Goal: Information Seeking & Learning: Learn about a topic

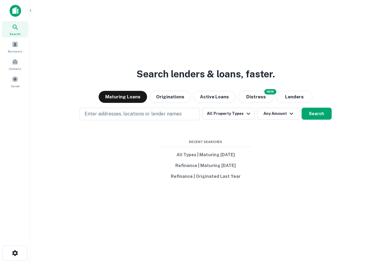
click at [82, 262] on div "Search lenders & loans, faster. Maturing Loans Originations Active Loans NEW Di…" at bounding box center [205, 145] width 341 height 263
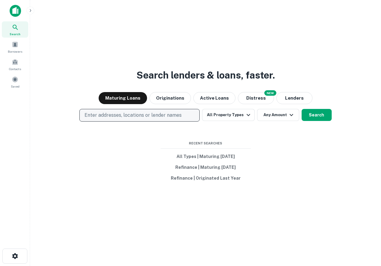
click at [180, 114] on p "Enter addresses, locations or lender names" at bounding box center [132, 114] width 97 height 7
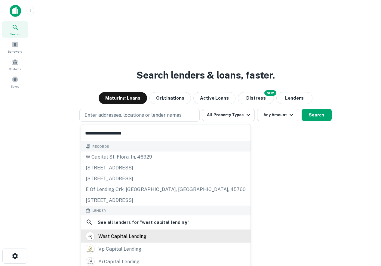
type input "**********"
click at [140, 239] on div "west capital lending" at bounding box center [122, 236] width 48 height 9
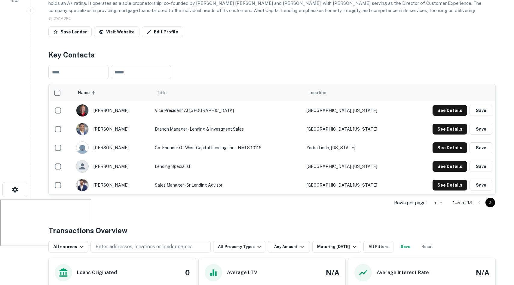
scroll to position [85, 0]
click at [380, 203] on icon "Go to next page" at bounding box center [489, 202] width 7 height 7
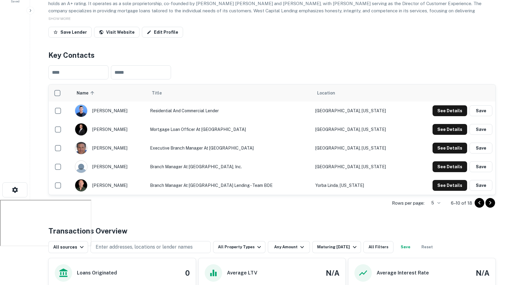
click at [380, 203] on icon "Go to next page" at bounding box center [489, 202] width 7 height 7
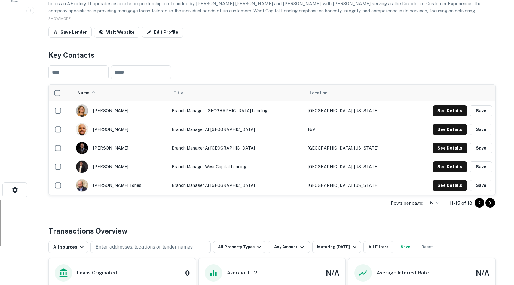
click at [380, 201] on icon "Go to next page" at bounding box center [489, 202] width 7 height 7
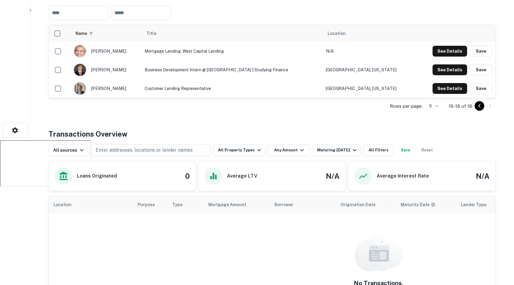
scroll to position [153, 0]
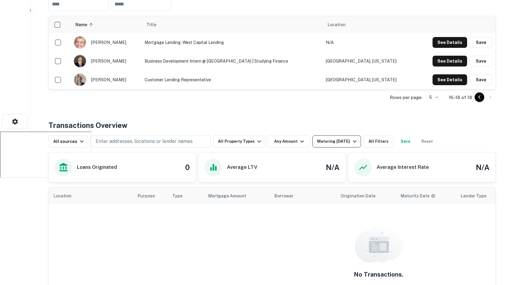
click at [323, 139] on div "Maturing [DATE]" at bounding box center [337, 141] width 41 height 7
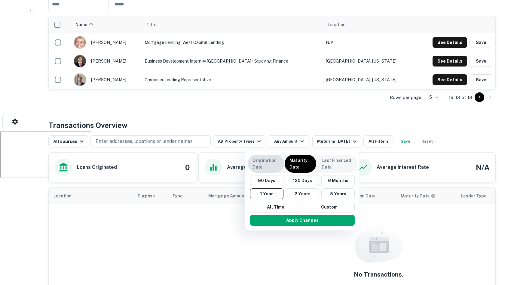
click at [268, 161] on p "Origination Date" at bounding box center [265, 163] width 27 height 13
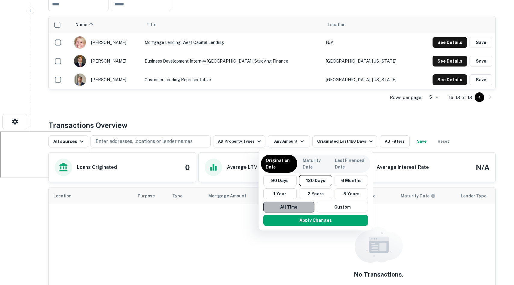
click at [294, 207] on button "All Time" at bounding box center [288, 206] width 51 height 11
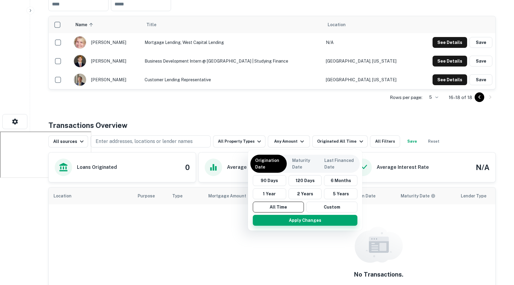
click at [306, 221] on button "Apply Changes" at bounding box center [305, 220] width 105 height 11
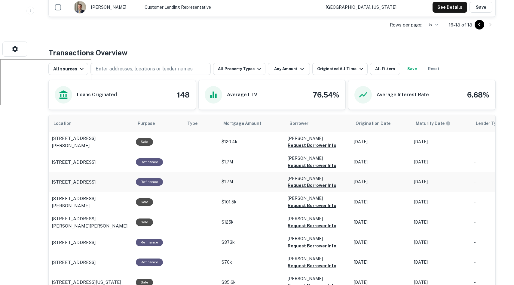
scroll to position [231, 0]
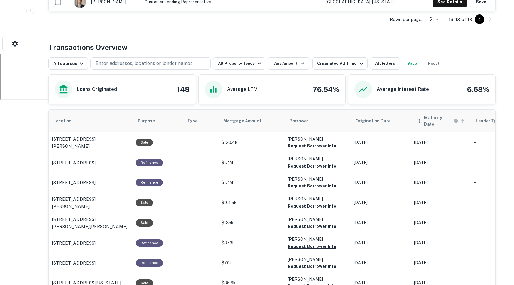
click at [380, 120] on h6 "Maturity Date" at bounding box center [438, 120] width 28 height 13
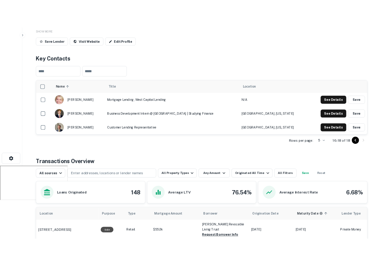
scroll to position [96, 0]
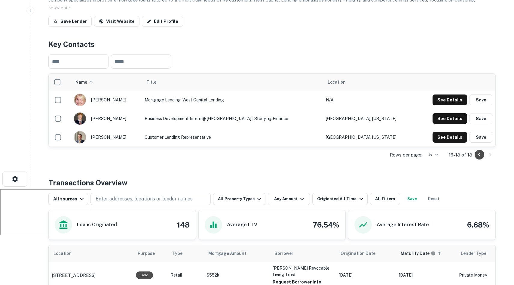
click at [380, 157] on icon "Go to previous page" at bounding box center [479, 154] width 7 height 7
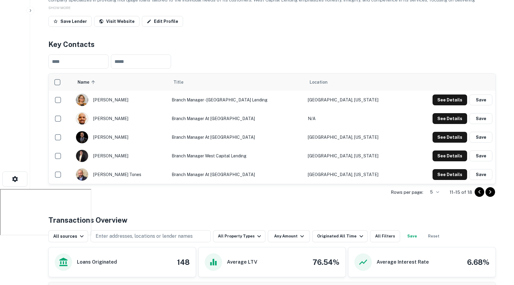
click at [377, 172] on td "Dallas, Texas" at bounding box center [356, 174] width 102 height 19
click at [380, 192] on icon "Go to previous page" at bounding box center [479, 191] width 7 height 7
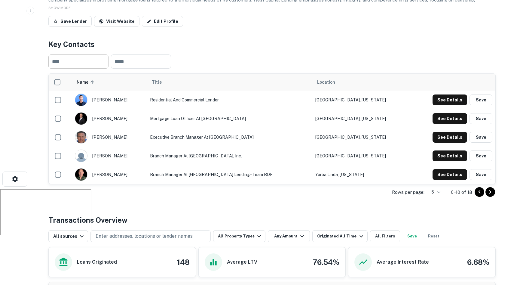
click at [72, 61] on input "text" at bounding box center [78, 61] width 60 height 14
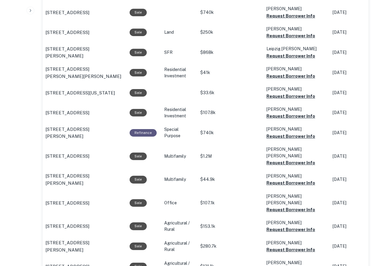
scroll to position [494, 0]
click at [67, 132] on p "12207 Beechfield Dr Bowie, MD 20720" at bounding box center [84, 132] width 78 height 14
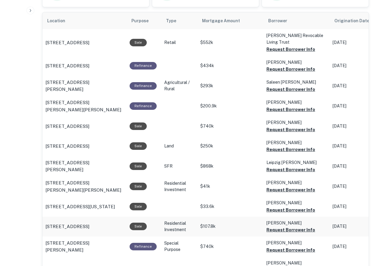
scroll to position [379, 0]
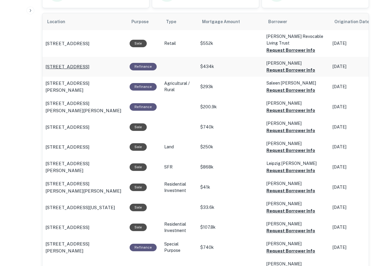
click at [86, 63] on p "38941 W Buckeye Rd Tonopah, AZ 85354" at bounding box center [67, 66] width 44 height 7
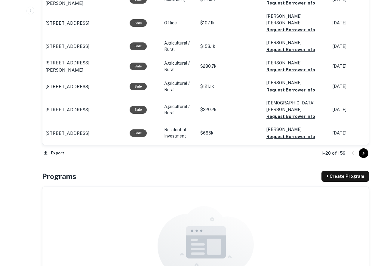
scroll to position [677, 0]
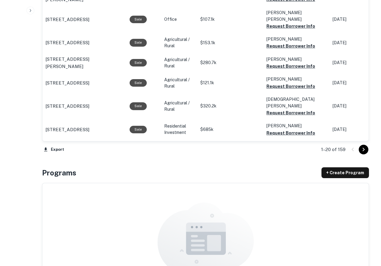
click at [364, 144] on div "1–20 of 159" at bounding box center [341, 149] width 55 height 16
click at [364, 146] on icon "Go to next page" at bounding box center [363, 149] width 7 height 7
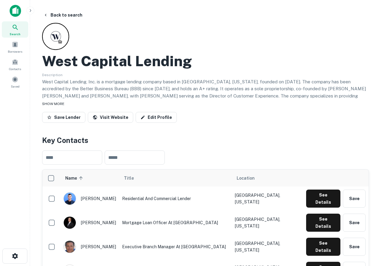
click at [56, 102] on span "SHOW MORE" at bounding box center [53, 104] width 22 height 4
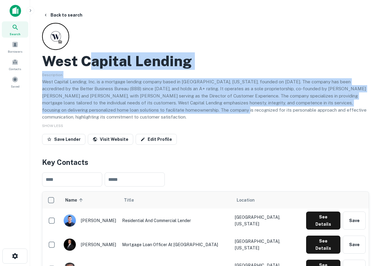
drag, startPoint x: 165, startPoint y: 104, endPoint x: 69, endPoint y: 35, distance: 117.4
click at [69, 35] on div "West Capital Lending Description West Capital Lending, Inc. is a mortgage lendi…" at bounding box center [205, 85] width 327 height 124
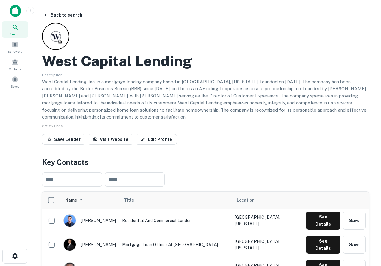
click at [221, 61] on div "West Capital Lending" at bounding box center [205, 60] width 327 height 17
click at [152, 114] on p "West Capital Lending, Inc. is a mortgage lending company based in Irvine, Calif…" at bounding box center [205, 99] width 327 height 42
drag, startPoint x: 157, startPoint y: 117, endPoint x: 50, endPoint y: 59, distance: 122.0
click at [50, 59] on div "West Capital Lending Description West Capital Lending, Inc. is a mortgage lendi…" at bounding box center [205, 85] width 327 height 124
click at [131, 82] on p "West Capital Lending, Inc. is a mortgage lending company based in Irvine, Calif…" at bounding box center [205, 99] width 327 height 42
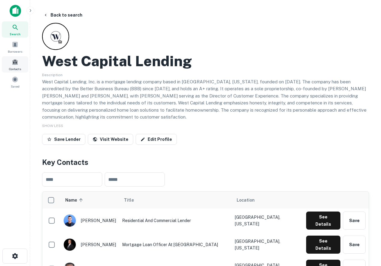
drag, startPoint x: 157, startPoint y: 120, endPoint x: 9, endPoint y: 56, distance: 161.3
click at [9, 56] on div "Search Borrowers Contacts Saved Back to search West Capital Lending Description…" at bounding box center [190, 133] width 381 height 266
click at [142, 99] on p "West Capital Lending, Inc. is a mortgage lending company based in Irvine, Calif…" at bounding box center [205, 99] width 327 height 42
drag, startPoint x: 162, startPoint y: 120, endPoint x: 37, endPoint y: 54, distance: 141.2
click at [33, 50] on main "Back to search West Capital Lending Description West Capital Lending, Inc. is a…" at bounding box center [205, 133] width 351 height 266
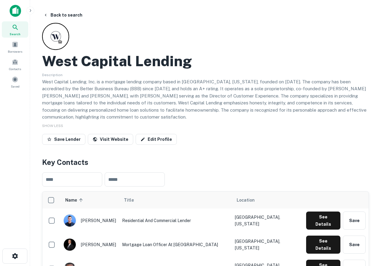
click at [145, 83] on p "West Capital Lending, Inc. is a mortgage lending company based in Irvine, Calif…" at bounding box center [205, 99] width 327 height 42
click at [60, 16] on button "Back to search" at bounding box center [63, 15] width 44 height 11
click at [13, 21] on div at bounding box center [15, 13] width 30 height 17
click at [17, 26] on icon at bounding box center [15, 27] width 7 height 7
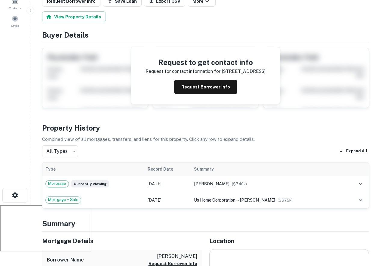
scroll to position [66, 0]
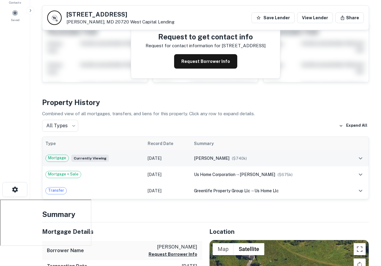
click at [288, 158] on div "mitchell wessylyne kaye ($ 740k )" at bounding box center [268, 158] width 148 height 7
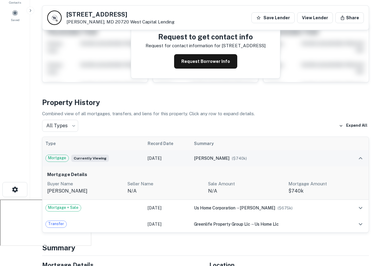
click at [293, 157] on div "mitchell wessylyne kaye ($ 740k )" at bounding box center [268, 158] width 148 height 7
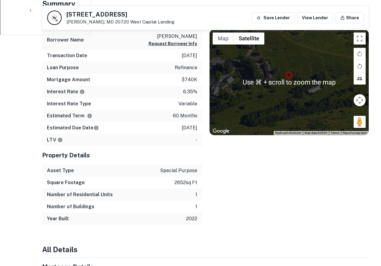
scroll to position [278, 0]
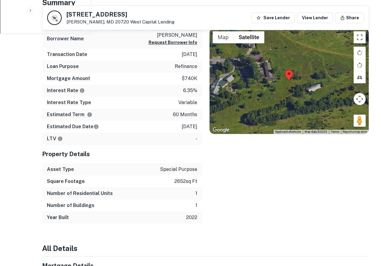
click at [317, 168] on div "Location ← Move left → Move right ↑ Move up ↓ Move down + Zoom in - Zoom out Ho…" at bounding box center [285, 117] width 167 height 213
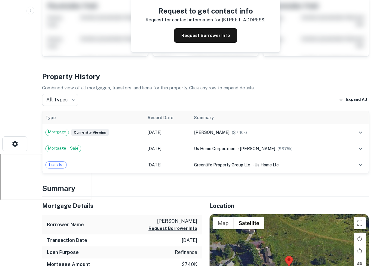
scroll to position [0, 0]
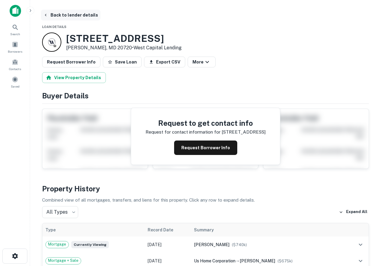
click at [41, 12] on button "Back to lender details" at bounding box center [70, 15] width 59 height 11
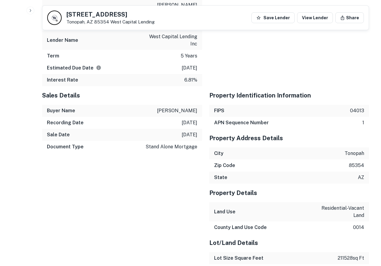
scroll to position [533, 0]
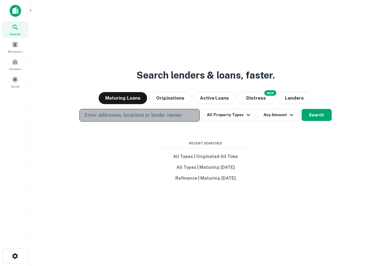
click at [132, 110] on button "Enter addresses, locations or lender names" at bounding box center [139, 115] width 120 height 13
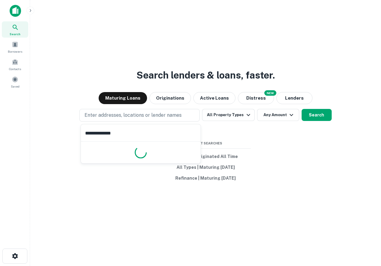
type input "**********"
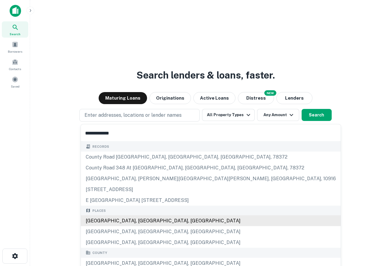
click at [124, 222] on div "[GEOGRAPHIC_DATA], [GEOGRAPHIC_DATA], [GEOGRAPHIC_DATA]" at bounding box center [211, 220] width 260 height 11
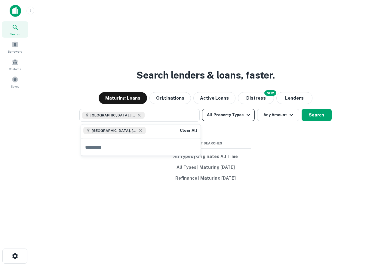
click at [245, 117] on icon "button" at bounding box center [248, 114] width 7 height 7
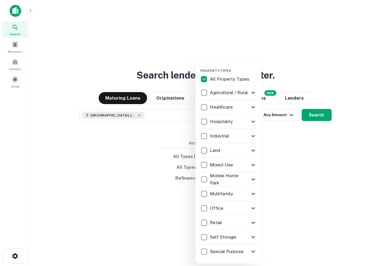
click at [251, 251] on icon at bounding box center [252, 251] width 7 height 7
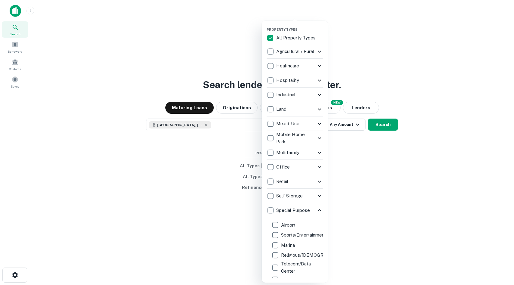
click at [317, 209] on icon at bounding box center [319, 209] width 7 height 7
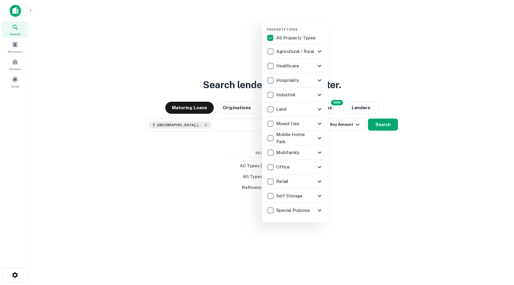
click at [318, 155] on icon at bounding box center [319, 152] width 7 height 7
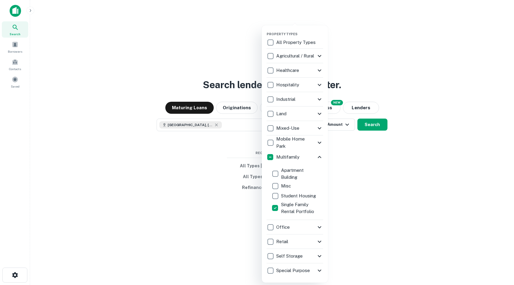
click at [318, 70] on icon at bounding box center [320, 70] width 4 height 2
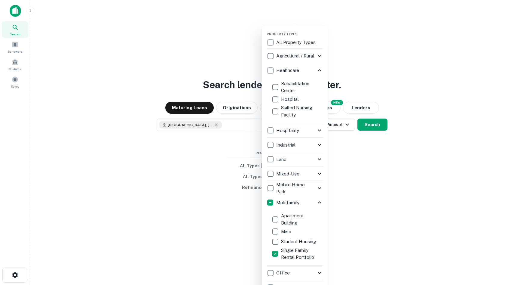
click at [318, 70] on icon at bounding box center [320, 70] width 4 height 2
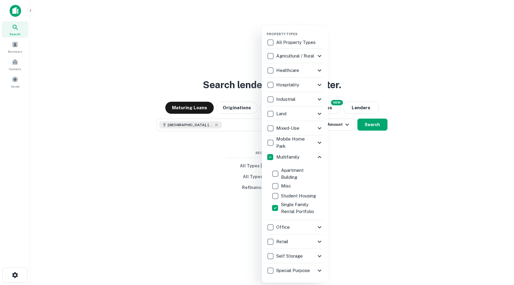
click at [316, 54] on icon at bounding box center [319, 55] width 7 height 7
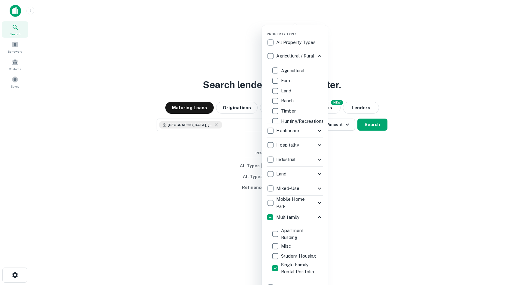
click at [315, 56] on p "Agricultural / Rural" at bounding box center [295, 55] width 39 height 7
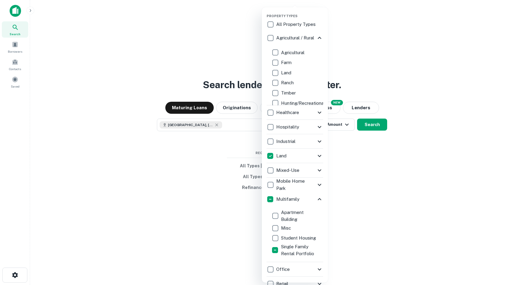
click at [319, 37] on icon at bounding box center [319, 37] width 7 height 7
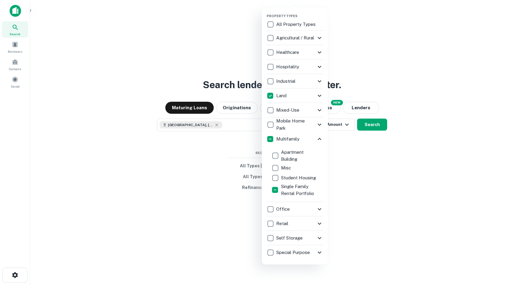
click at [321, 68] on icon at bounding box center [319, 66] width 7 height 7
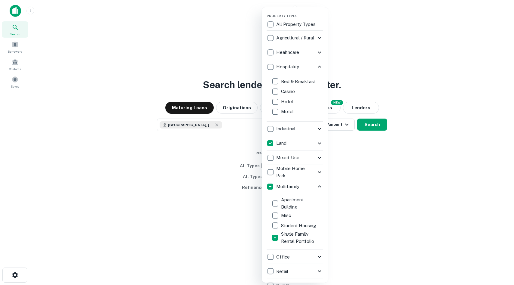
click at [319, 66] on icon at bounding box center [319, 66] width 7 height 7
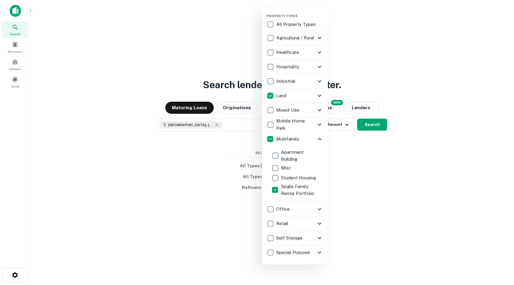
click at [320, 108] on icon at bounding box center [319, 109] width 7 height 7
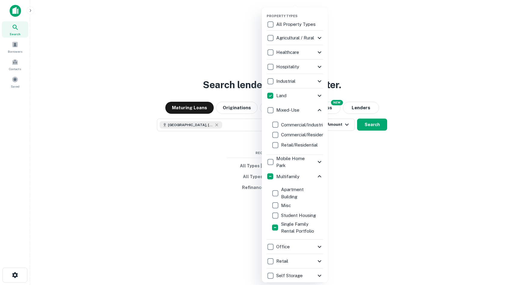
click at [318, 109] on icon at bounding box center [319, 109] width 7 height 7
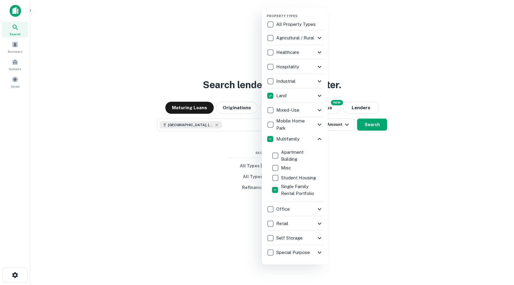
click at [318, 125] on icon at bounding box center [319, 124] width 7 height 7
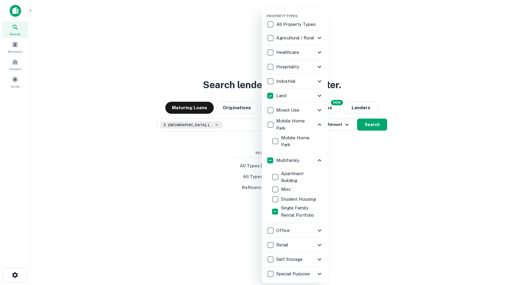
click at [318, 125] on icon at bounding box center [319, 124] width 7 height 7
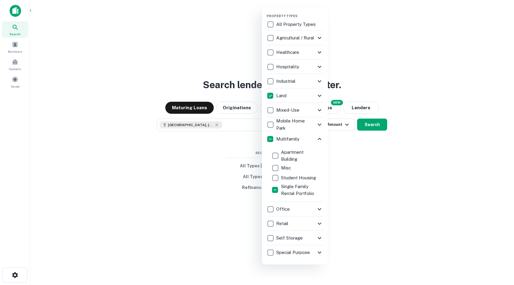
click at [321, 211] on icon at bounding box center [319, 208] width 7 height 7
click at [320, 209] on icon at bounding box center [319, 208] width 7 height 7
click at [318, 224] on icon at bounding box center [319, 223] width 7 height 7
click at [318, 224] on icon at bounding box center [320, 223] width 4 height 2
click at [318, 239] on icon at bounding box center [319, 237] width 7 height 7
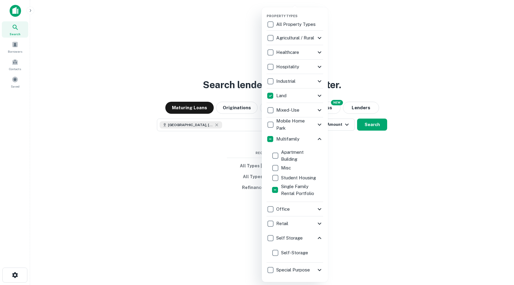
click at [318, 239] on icon at bounding box center [319, 237] width 7 height 7
click at [318, 252] on icon at bounding box center [320, 252] width 4 height 2
click at [370, 201] on div at bounding box center [257, 142] width 514 height 285
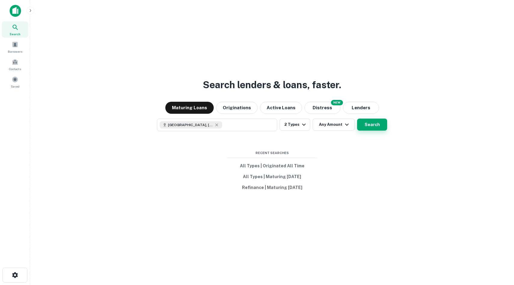
click at [367, 128] on button "Search" at bounding box center [372, 124] width 30 height 12
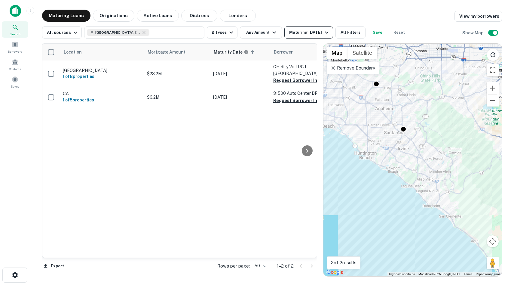
click at [308, 30] on div "Maturing In 1 Year" at bounding box center [309, 32] width 41 height 7
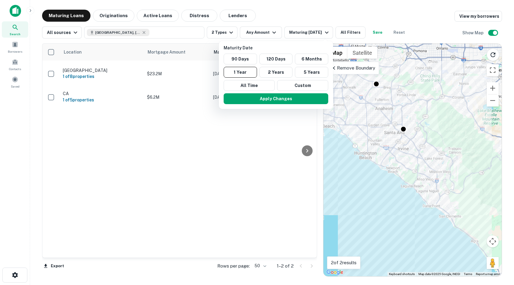
click at [182, 127] on div at bounding box center [257, 142] width 514 height 285
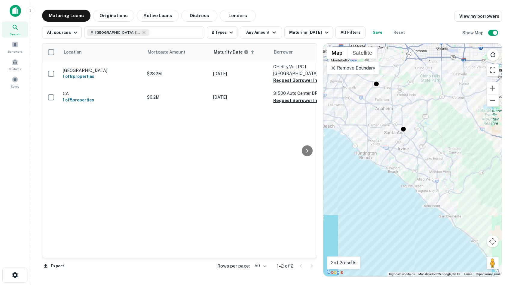
click at [342, 71] on p "Remove Boundary" at bounding box center [352, 67] width 45 height 7
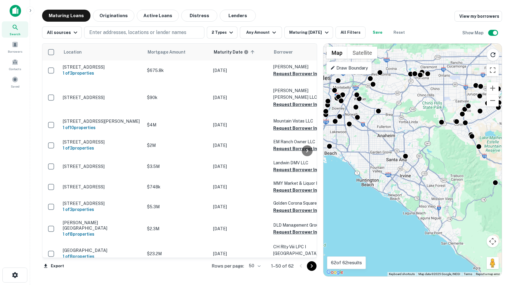
click at [380, 149] on div "To activate drag with keyboard, press Alt + Enter. Once in keyboard drag state,…" at bounding box center [412, 160] width 178 height 232
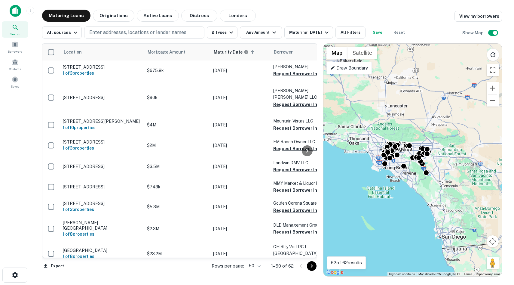
drag, startPoint x: 396, startPoint y: 163, endPoint x: 402, endPoint y: 177, distance: 15.0
click at [380, 177] on div "To activate drag with keyboard, press Alt + Enter. Once in keyboard drag state,…" at bounding box center [412, 160] width 178 height 232
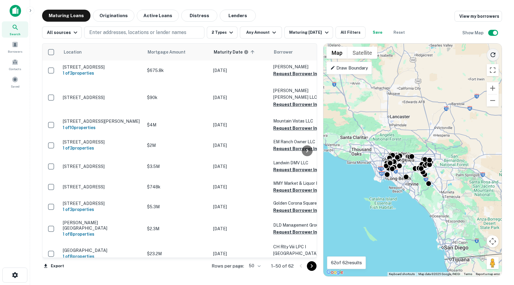
click at [380, 53] on icon "Reload search area" at bounding box center [492, 54] width 7 height 7
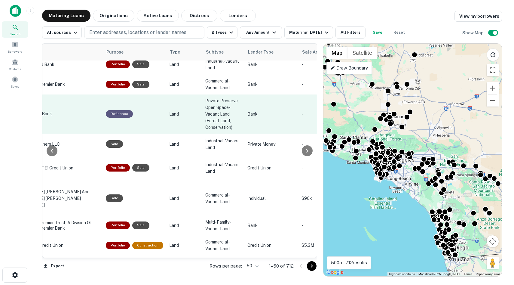
scroll to position [0, 330]
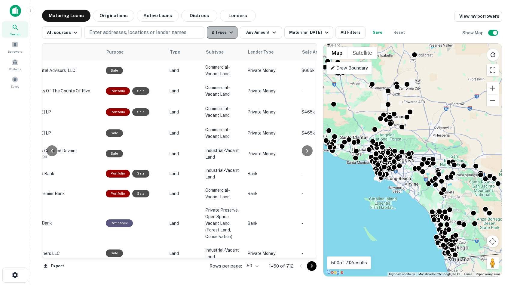
click at [227, 29] on icon "button" at bounding box center [230, 32] width 7 height 7
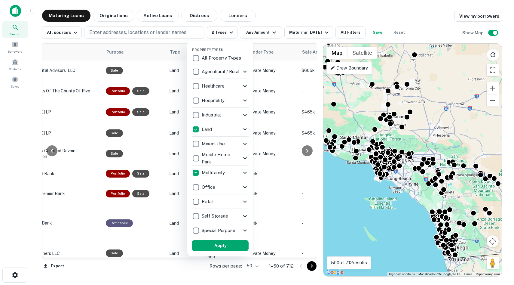
click at [193, 123] on div "Land" at bounding box center [220, 129] width 56 height 14
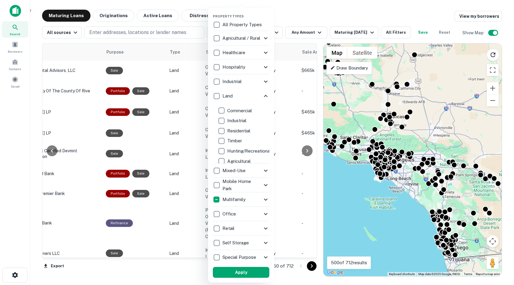
scroll to position [18, 0]
click at [251, 169] on div "Mixed-Use" at bounding box center [237, 170] width 49 height 10
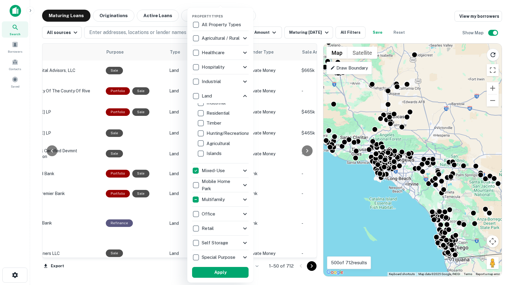
click at [242, 172] on icon at bounding box center [244, 170] width 7 height 7
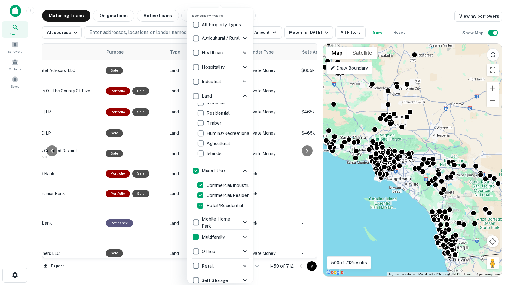
click at [244, 172] on icon at bounding box center [244, 170] width 7 height 7
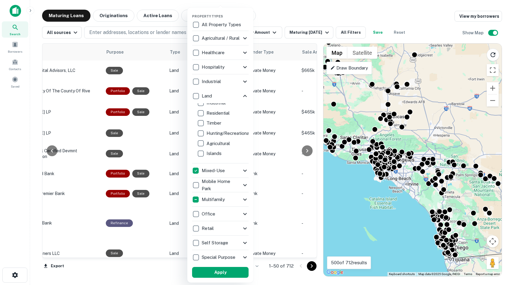
click at [244, 198] on icon at bounding box center [244, 199] width 7 height 7
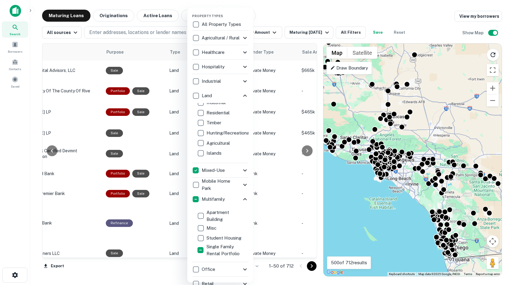
click at [247, 172] on icon at bounding box center [244, 169] width 7 height 7
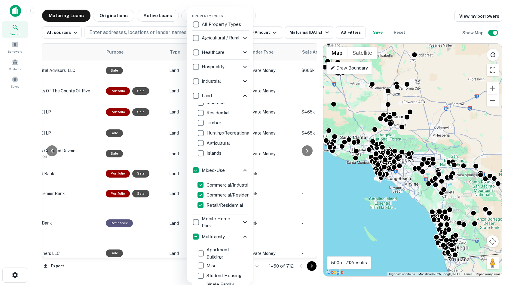
click at [247, 173] on icon at bounding box center [244, 169] width 7 height 7
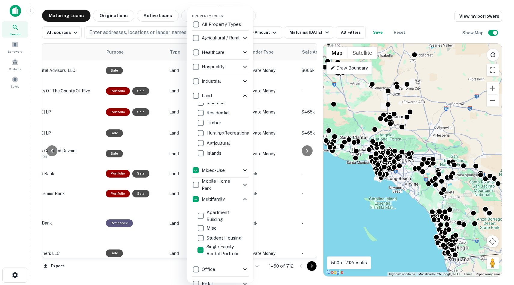
click at [245, 196] on icon at bounding box center [244, 198] width 7 height 7
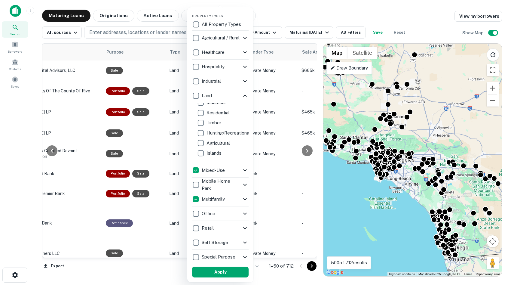
click at [13, 7] on div at bounding box center [257, 142] width 514 height 285
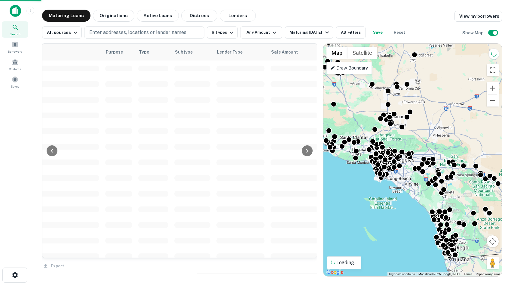
click at [17, 14] on div at bounding box center [257, 142] width 514 height 285
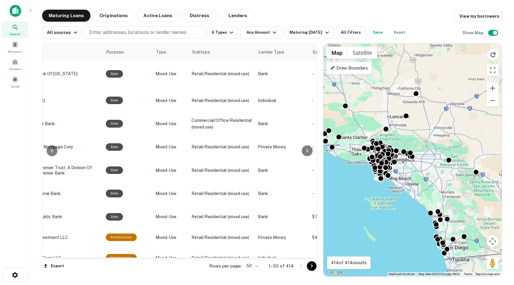
click at [380, 173] on div "To activate drag with keyboard, press Alt + Enter. Once in keyboard drag state,…" at bounding box center [412, 160] width 178 height 232
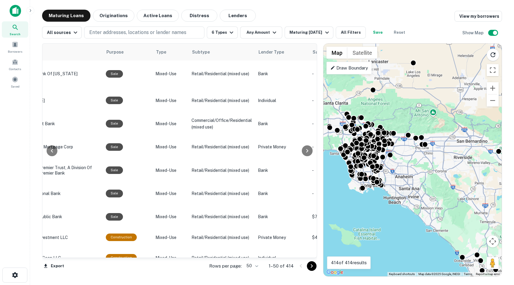
drag, startPoint x: 396, startPoint y: 170, endPoint x: 419, endPoint y: 184, distance: 27.5
click at [380, 184] on div "To activate drag with keyboard, press Alt + Enter. Once in keyboard drag state,…" at bounding box center [412, 160] width 178 height 232
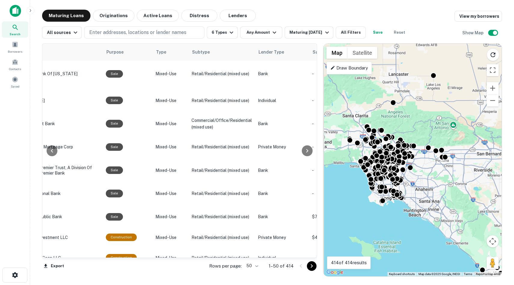
click at [380, 184] on div "To activate drag with keyboard, press Alt + Enter. Once in keyboard drag state,…" at bounding box center [412, 160] width 178 height 232
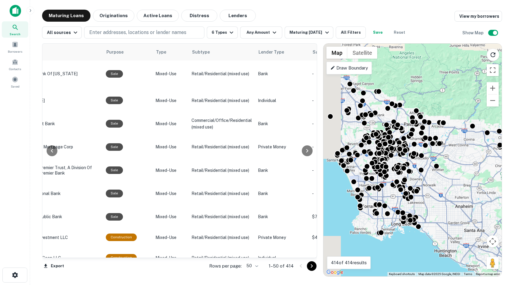
drag, startPoint x: 456, startPoint y: 199, endPoint x: 491, endPoint y: 211, distance: 36.9
click at [380, 211] on div "To activate drag with keyboard, press Alt + Enter. Once in keyboard drag state,…" at bounding box center [412, 160] width 178 height 232
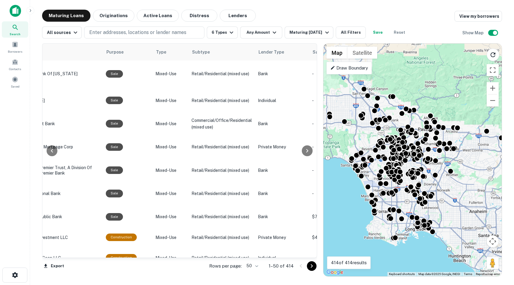
drag, startPoint x: 420, startPoint y: 175, endPoint x: 431, endPoint y: 178, distance: 11.5
click at [380, 178] on div "To activate drag with keyboard, press Alt + Enter. Once in keyboard drag state,…" at bounding box center [412, 160] width 178 height 232
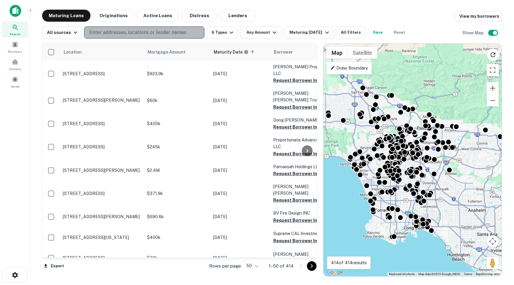
click at [132, 27] on button "Enter addresses, locations or lender names" at bounding box center [144, 32] width 120 height 12
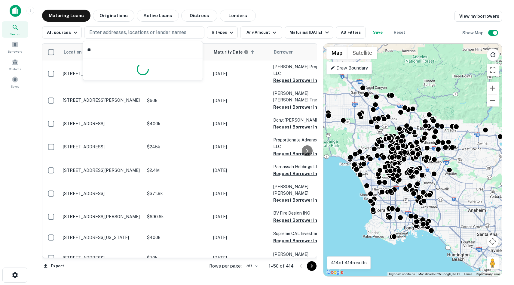
type input "*"
click at [295, 12] on div "Maturing Loans Originations Active Loans Distress Lenders View my borrowers" at bounding box center [272, 16] width 460 height 12
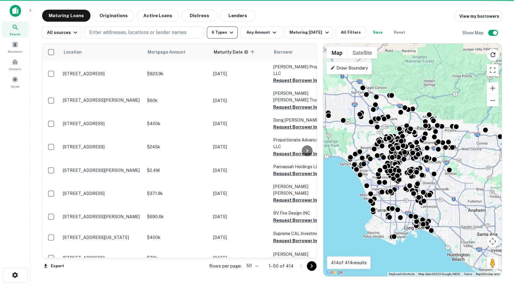
click at [228, 30] on icon "button" at bounding box center [231, 32] width 7 height 7
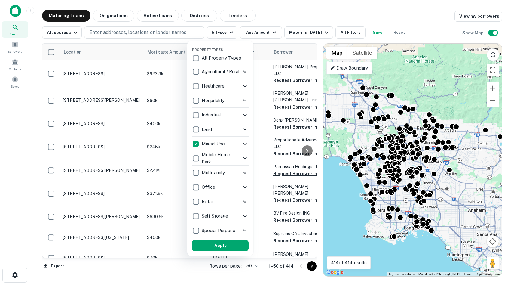
click at [147, 33] on div at bounding box center [257, 142] width 514 height 285
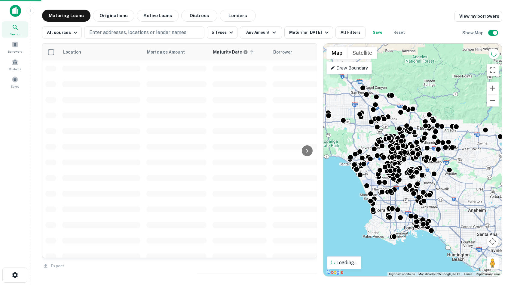
click at [163, 35] on div "Property Types All Property Types Agricultural / Rural Agricultural Farm Land R…" at bounding box center [257, 142] width 514 height 285
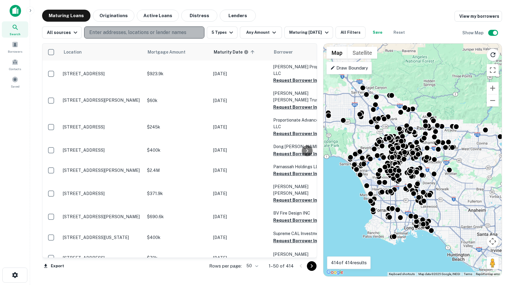
click at [172, 35] on p "Enter addresses, locations or lender names" at bounding box center [137, 32] width 97 height 7
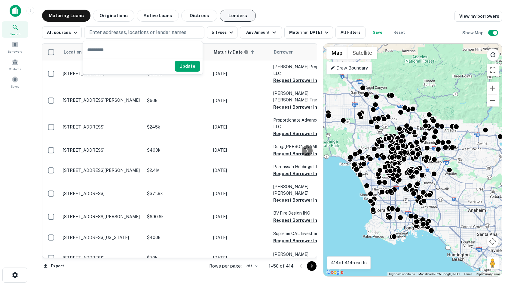
click at [232, 12] on button "Lenders" at bounding box center [238, 16] width 36 height 12
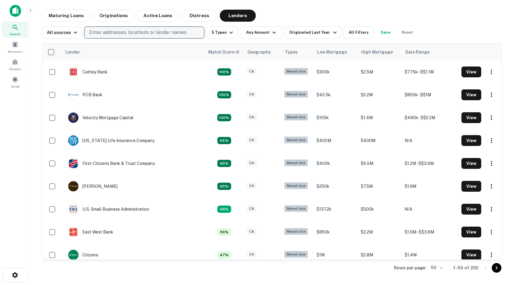
click at [188, 31] on button "Enter addresses, locations or lender names" at bounding box center [144, 32] width 120 height 12
type input "*"
click at [138, 51] on input "********" at bounding box center [143, 49] width 120 height 17
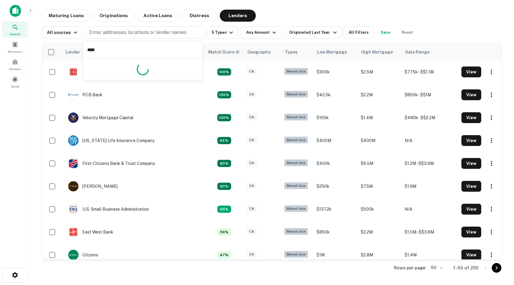
type input "*****"
click at [373, 23] on div "All sources Enter addresses, locations or lender names 5 Types Any Amount Origi…" at bounding box center [272, 30] width 460 height 17
click at [57, 19] on button "Maturing Loans" at bounding box center [66, 16] width 48 height 12
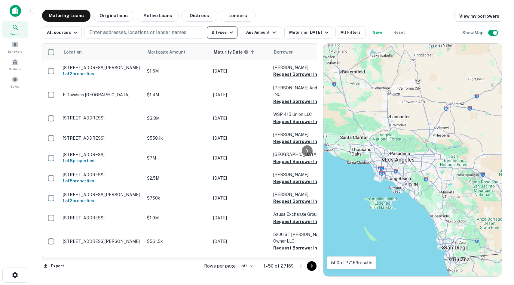
click at [219, 34] on button "2 Types" at bounding box center [222, 32] width 31 height 12
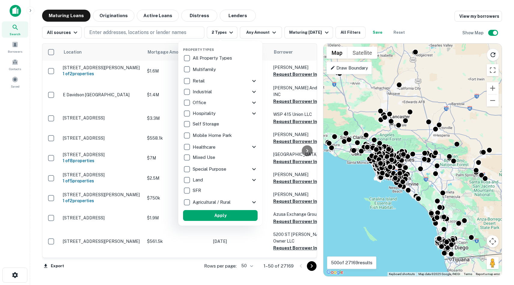
click at [252, 201] on icon at bounding box center [253, 201] width 7 height 7
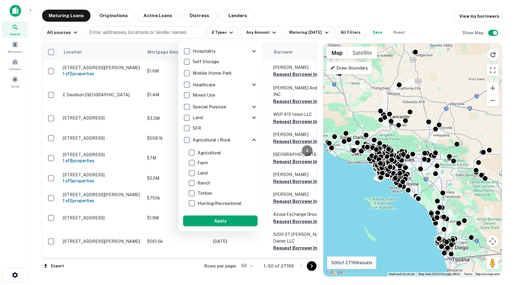
click at [203, 128] on div "SFR" at bounding box center [220, 128] width 75 height 10
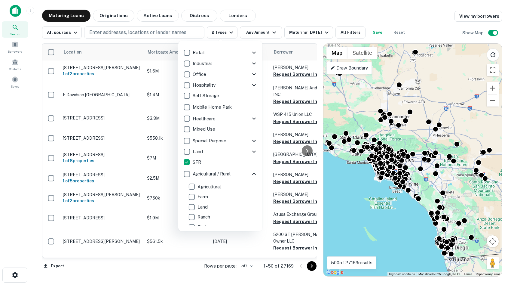
scroll to position [0, 0]
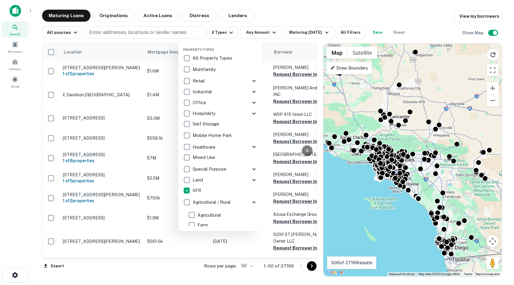
click at [231, 69] on div "Multifamily" at bounding box center [220, 69] width 75 height 10
click at [212, 70] on p "Multifamily" at bounding box center [205, 69] width 24 height 7
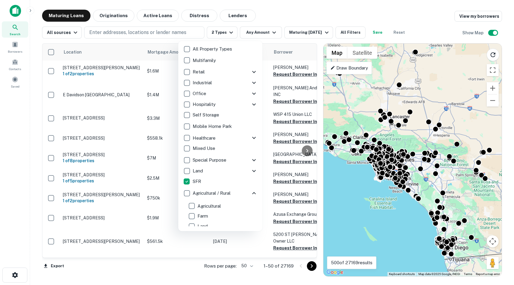
click at [251, 160] on icon at bounding box center [253, 159] width 7 height 7
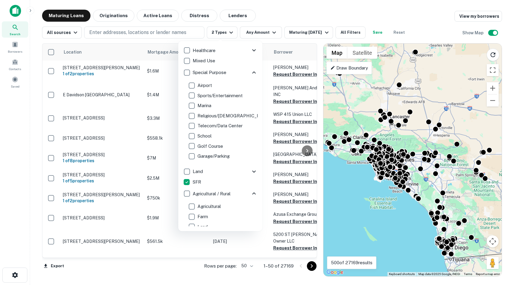
scroll to position [97, 0]
click at [253, 73] on icon at bounding box center [253, 71] width 7 height 7
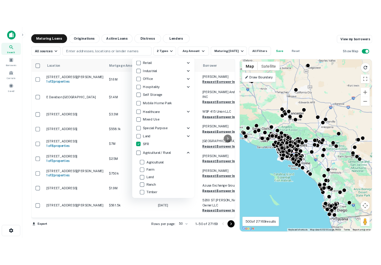
scroll to position [32, 0]
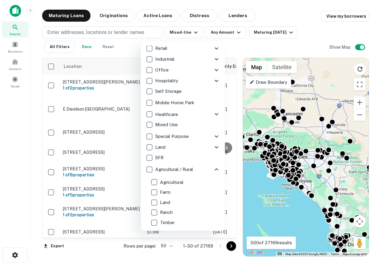
click at [216, 137] on icon at bounding box center [217, 136] width 4 height 2
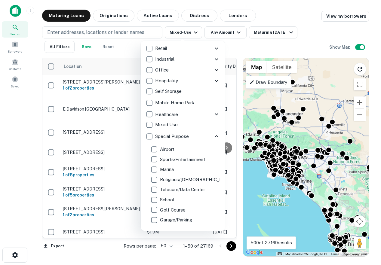
click at [180, 179] on p "Religious/[DEMOGRAPHIC_DATA]" at bounding box center [197, 179] width 74 height 7
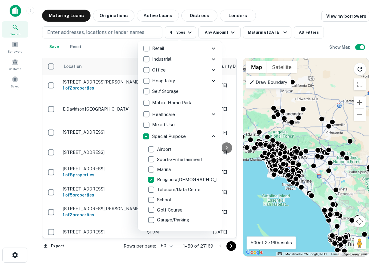
click at [115, 32] on div at bounding box center [190, 132] width 381 height 265
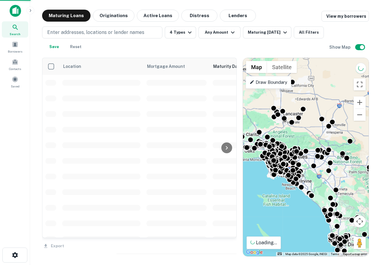
click at [115, 33] on div at bounding box center [190, 132] width 381 height 265
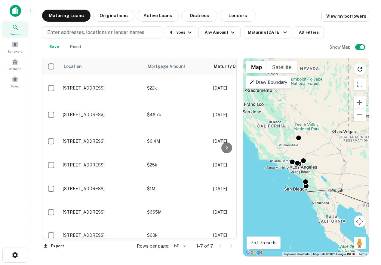
drag, startPoint x: 295, startPoint y: 142, endPoint x: 294, endPoint y: 150, distance: 8.4
click at [294, 150] on div "To activate drag with keyboard, press Alt + Enter. Once in keyboard drag state,…" at bounding box center [306, 157] width 126 height 198
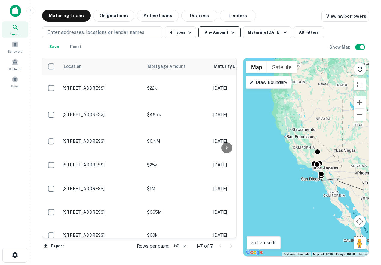
click at [225, 33] on button "Any Amount" at bounding box center [219, 32] width 42 height 12
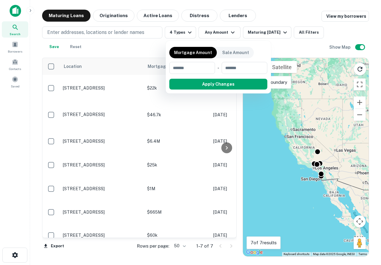
click at [260, 33] on div at bounding box center [190, 132] width 381 height 265
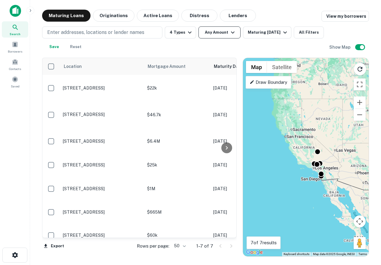
click at [233, 34] on icon "button" at bounding box center [232, 32] width 7 height 7
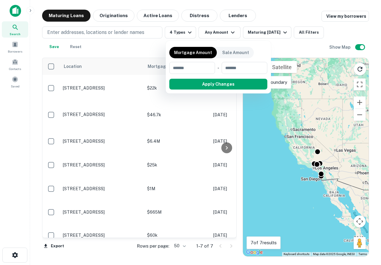
click at [264, 19] on div at bounding box center [190, 132] width 381 height 265
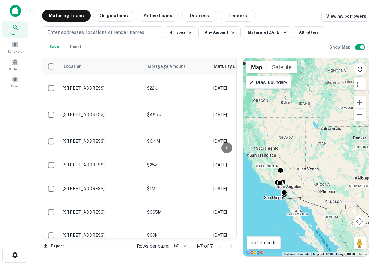
drag, startPoint x: 318, startPoint y: 117, endPoint x: 278, endPoint y: 138, distance: 44.7
click at [278, 137] on div "To activate drag with keyboard, press Alt + Enter. Once in keyboard drag state,…" at bounding box center [306, 157] width 126 height 198
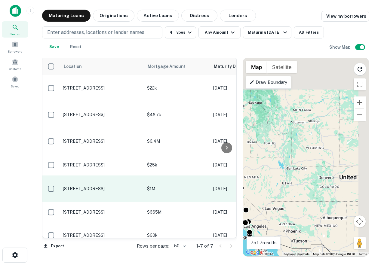
drag, startPoint x: 278, startPoint y: 138, endPoint x: 235, endPoint y: 191, distance: 68.6
click at [240, 181] on div "Location Mortgage Amount Maturity Date sorted ascending Borrower Lender Purpose…" at bounding box center [205, 155] width 327 height 204
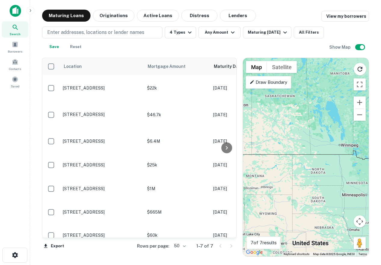
drag, startPoint x: 274, startPoint y: 170, endPoint x: 315, endPoint y: 137, distance: 52.3
click at [315, 137] on div "To activate drag with keyboard, press Alt + Enter. Once in keyboard drag state,…" at bounding box center [306, 157] width 126 height 198
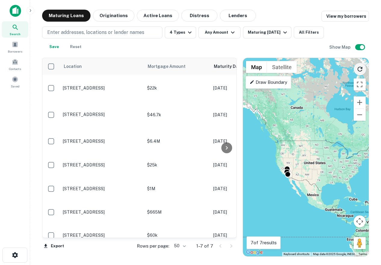
click at [358, 68] on icon "Reload search area" at bounding box center [359, 69] width 5 height 5
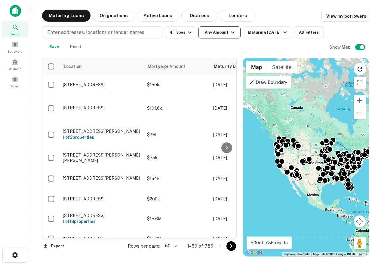
click at [215, 35] on button "Any Amount" at bounding box center [219, 32] width 42 height 12
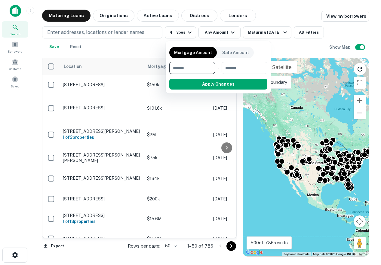
click at [189, 24] on div at bounding box center [190, 132] width 381 height 265
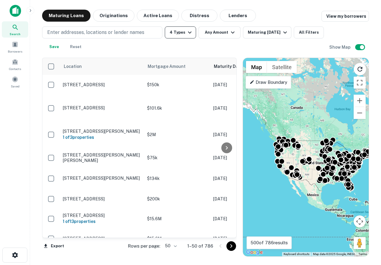
click at [188, 33] on icon "button" at bounding box center [189, 32] width 7 height 7
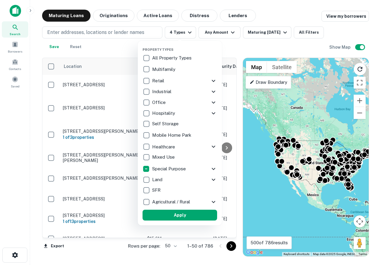
click at [212, 167] on icon at bounding box center [213, 168] width 7 height 7
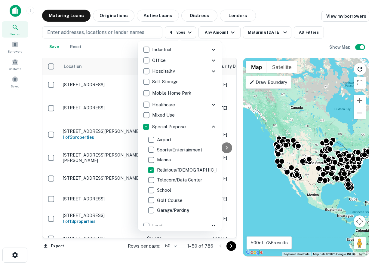
scroll to position [42, 0]
click at [308, 171] on div at bounding box center [190, 132] width 381 height 265
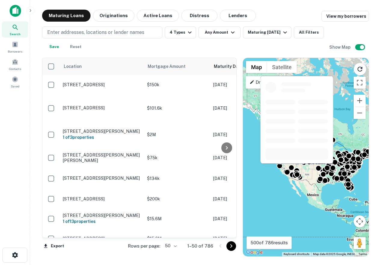
click at [294, 162] on div at bounding box center [296, 153] width 62 height 19
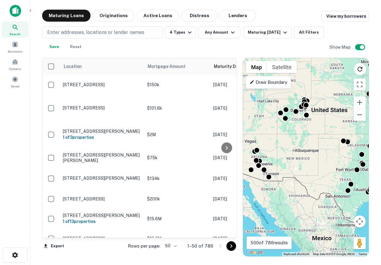
drag, startPoint x: 312, startPoint y: 182, endPoint x: 333, endPoint y: 183, distance: 21.3
click at [333, 183] on div "To activate drag with keyboard, press Alt + Enter. Once in keyboard drag state,…" at bounding box center [306, 157] width 126 height 198
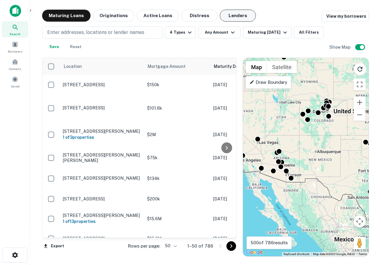
click at [228, 19] on button "Lenders" at bounding box center [238, 16] width 36 height 12
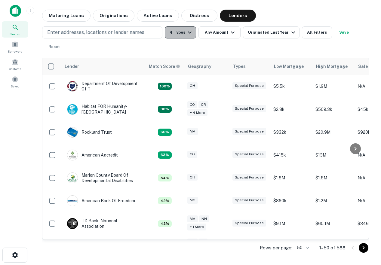
click at [190, 32] on icon "button" at bounding box center [189, 32] width 7 height 7
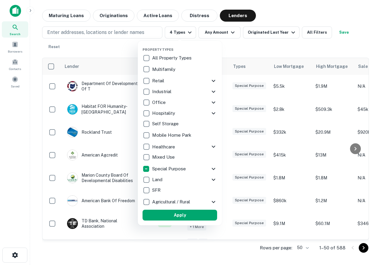
click at [212, 167] on icon at bounding box center [213, 168] width 7 height 7
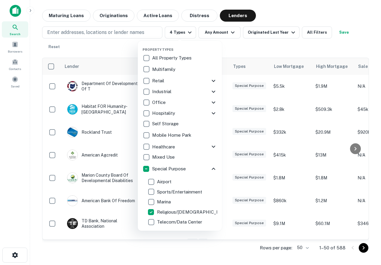
click at [301, 50] on div at bounding box center [190, 132] width 381 height 265
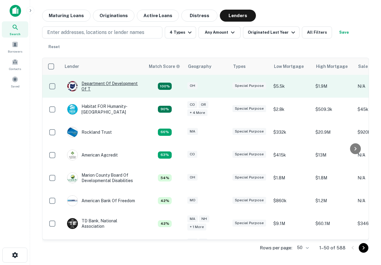
click at [133, 87] on div "Department Of Development Of T" at bounding box center [103, 86] width 72 height 11
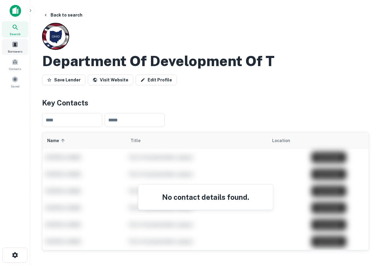
click at [10, 50] on span "Borrowers" at bounding box center [15, 51] width 14 height 5
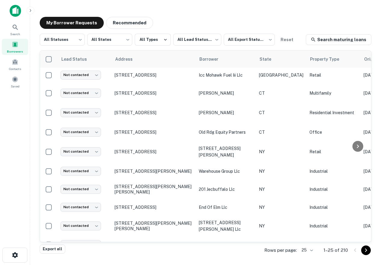
scroll to position [287, 0]
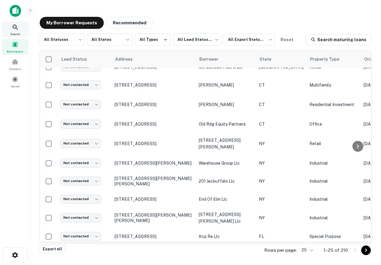
click at [17, 28] on icon at bounding box center [15, 27] width 7 height 7
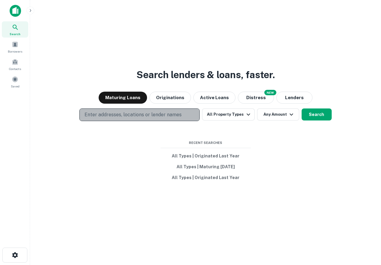
click at [155, 115] on p "Enter addresses, locations or lender names" at bounding box center [132, 114] width 97 height 7
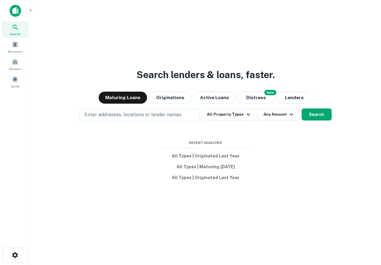
click at [173, 105] on div "Search lenders & loans, faster. Maturing Loans Originations Active Loans NEW Di…" at bounding box center [205, 146] width 341 height 265
click at [182, 96] on button "Originations" at bounding box center [169, 98] width 41 height 12
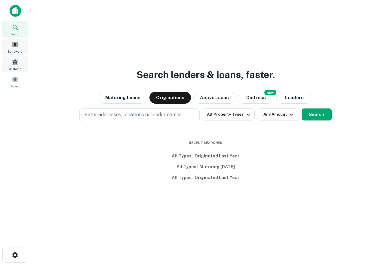
click at [12, 49] on span "Borrowers" at bounding box center [15, 51] width 14 height 5
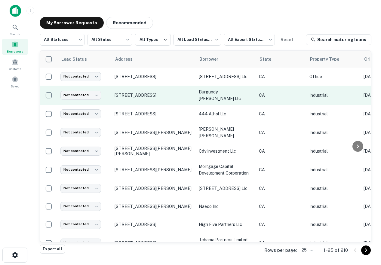
click at [159, 94] on p "[STREET_ADDRESS]" at bounding box center [153, 95] width 78 height 5
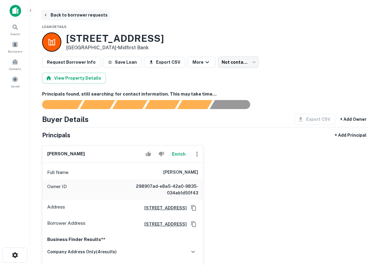
click at [48, 12] on button "Back to borrower requests" at bounding box center [75, 15] width 69 height 11
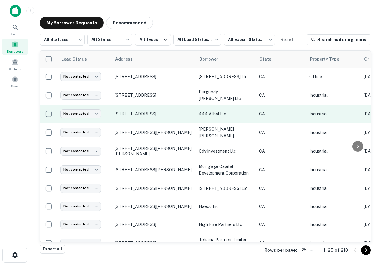
click at [148, 114] on p "444 Athol St San Bernardino, CA 92401" at bounding box center [153, 113] width 78 height 5
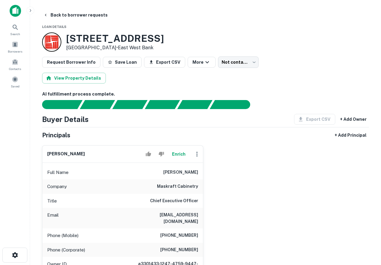
click at [14, 12] on img at bounding box center [15, 11] width 11 height 12
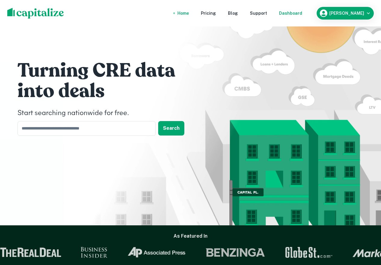
click at [301, 15] on div "Dashboard" at bounding box center [290, 13] width 23 height 7
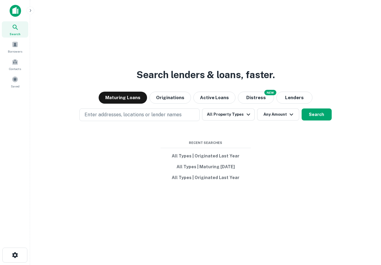
click at [14, 15] on img at bounding box center [15, 11] width 11 height 12
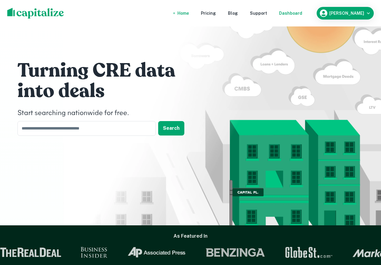
click at [294, 14] on div "Dashboard" at bounding box center [290, 13] width 23 height 7
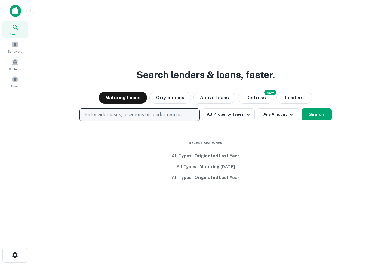
click at [163, 113] on p "Enter addresses, locations or lender names" at bounding box center [132, 114] width 97 height 7
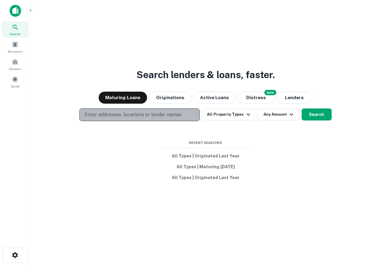
click at [156, 113] on p "Enter addresses, locations or lender names" at bounding box center [132, 114] width 97 height 7
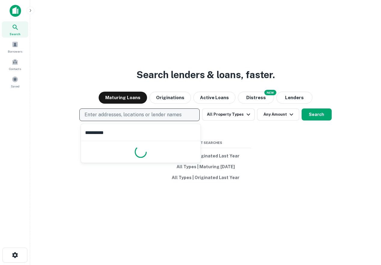
type input "**********"
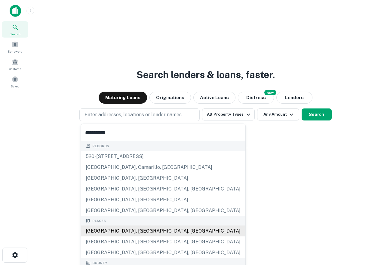
click at [109, 232] on div "Places Los Angeles, CA, USA Los Angeles County, CA, USA Bellflower, CA, USA" at bounding box center [163, 237] width 164 height 42
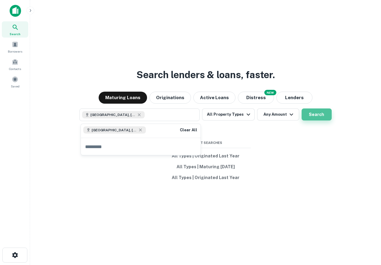
click at [325, 109] on button "Search" at bounding box center [316, 114] width 30 height 12
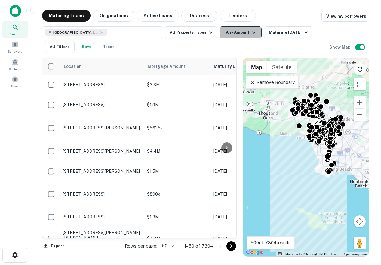
click at [250, 35] on icon "button" at bounding box center [253, 32] width 7 height 7
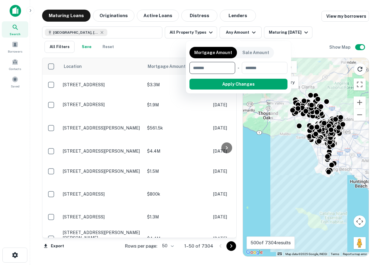
click at [285, 19] on div at bounding box center [190, 132] width 381 height 265
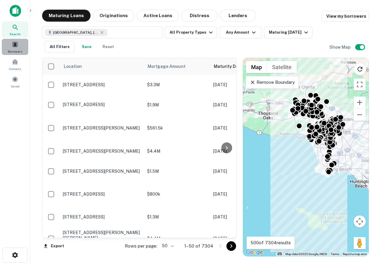
click at [18, 45] on span at bounding box center [15, 44] width 7 height 7
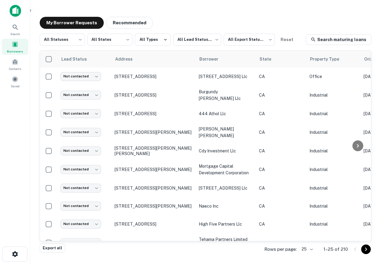
click at [20, 44] on div "Borrowers" at bounding box center [15, 47] width 26 height 16
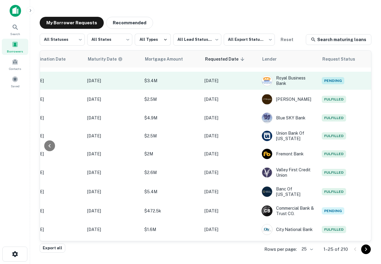
scroll to position [0, 333]
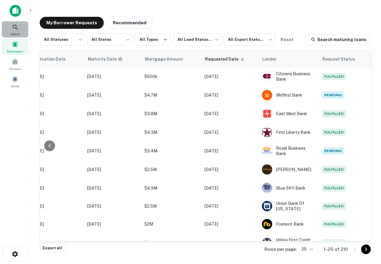
click at [18, 29] on icon at bounding box center [15, 27] width 7 height 7
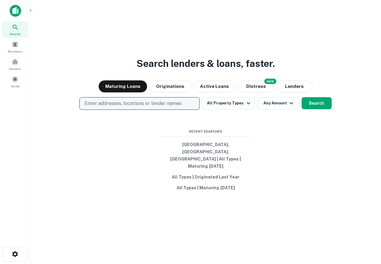
click at [152, 107] on p "Enter addresses, locations or lender names" at bounding box center [132, 103] width 97 height 7
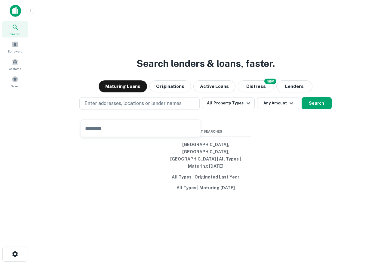
click at [242, 110] on div "Enter addresses, locations or lender names All Property Types Any Amount Search" at bounding box center [205, 103] width 341 height 13
click at [243, 109] on button "All Property Types" at bounding box center [228, 103] width 52 height 12
